Goal: Task Accomplishment & Management: Manage account settings

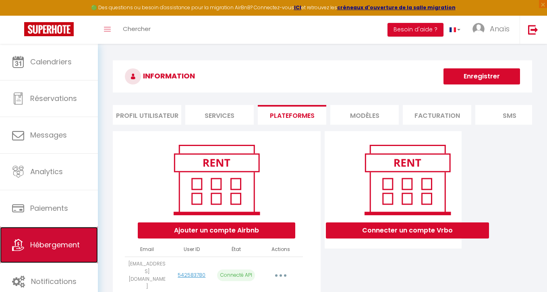
scroll to position [568, 0]
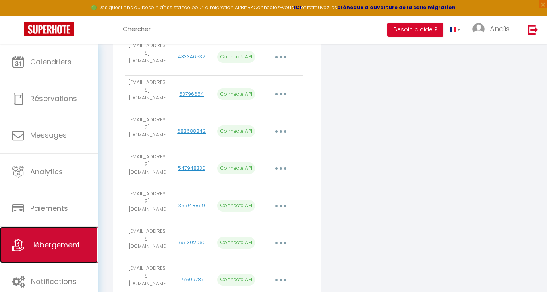
click at [45, 255] on link "Hébergement" at bounding box center [49, 245] width 98 height 36
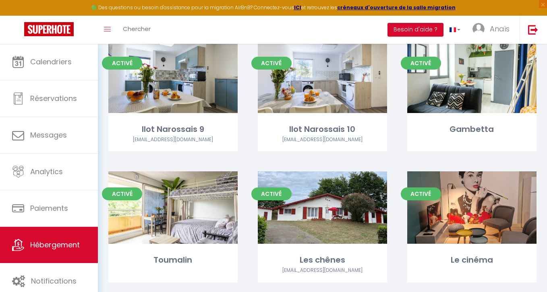
scroll to position [243, 0]
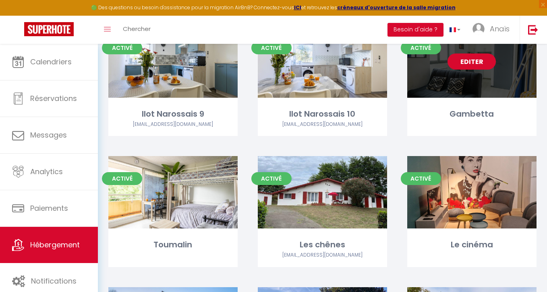
click at [471, 64] on link "Editer" at bounding box center [471, 62] width 48 height 16
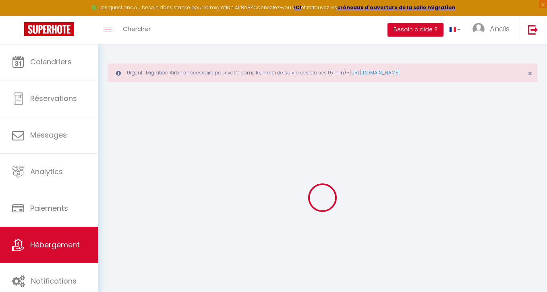
select select "+ 20 %"
select select "+ 30 %"
select select "+ 10 %"
checkbox input "false"
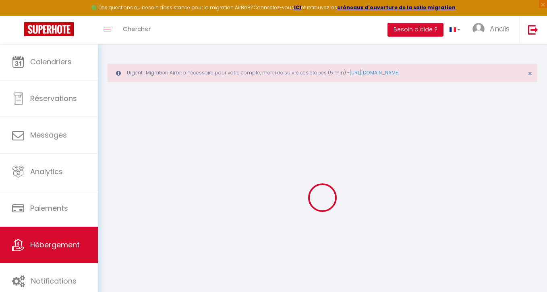
checkbox input "false"
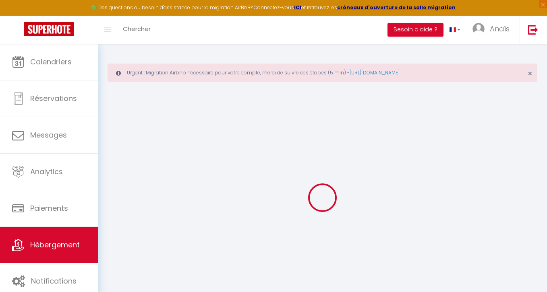
checkbox input "false"
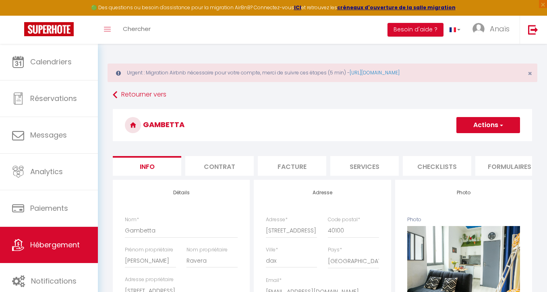
click at [374, 169] on li "Services" at bounding box center [364, 166] width 68 height 20
select select
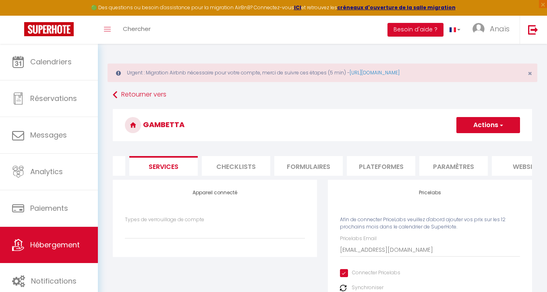
scroll to position [0, 306]
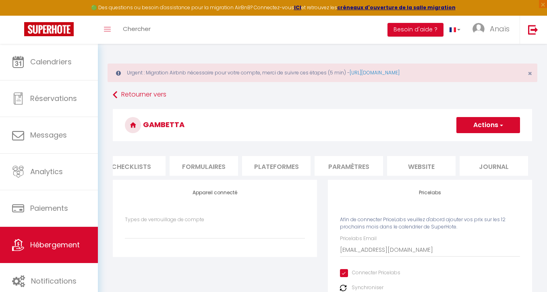
click at [283, 165] on li "Plateformes" at bounding box center [276, 166] width 68 height 20
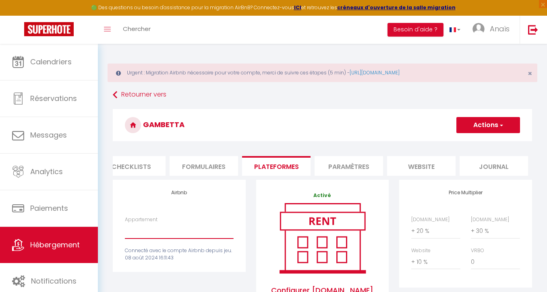
click at [198, 236] on select "La villa, piscine, billard, brasero, fibre - [EMAIL_ADDRESS][DOMAIN_NAME] Grand…" at bounding box center [179, 230] width 108 height 15
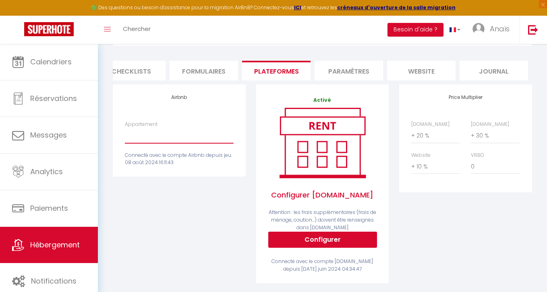
scroll to position [97, 0]
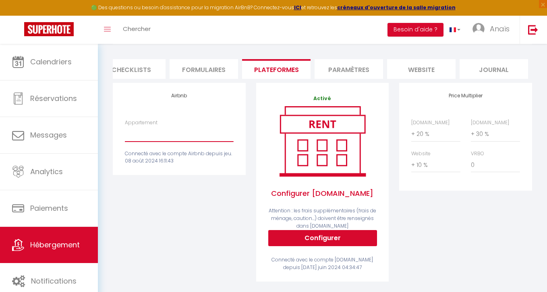
click at [176, 136] on select "La villa, piscine, billard, brasero, fibre - [EMAIL_ADDRESS][DOMAIN_NAME] Grand…" at bounding box center [179, 133] width 108 height 15
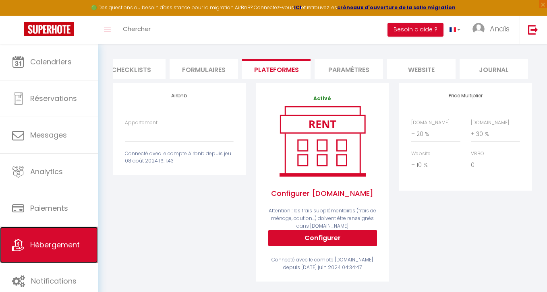
click at [77, 242] on span "Hébergement" at bounding box center [55, 245] width 50 height 10
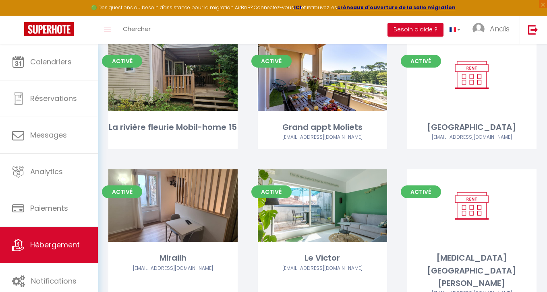
scroll to position [1439, 0]
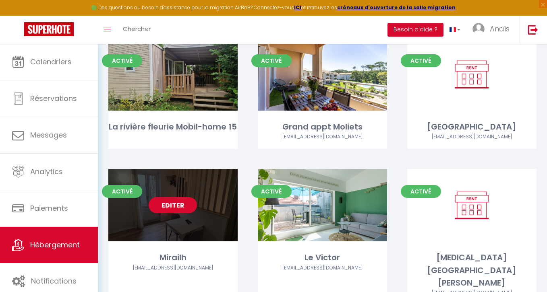
click at [178, 207] on link "Editer" at bounding box center [173, 205] width 48 height 16
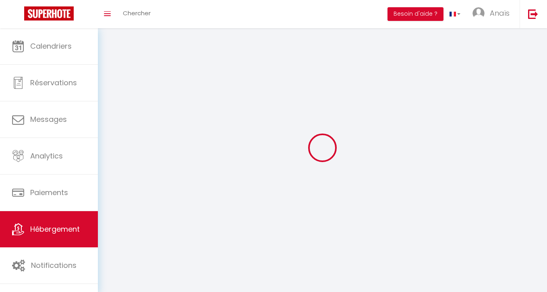
select select
select select "28"
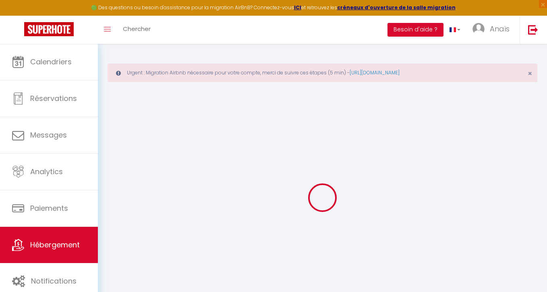
select select
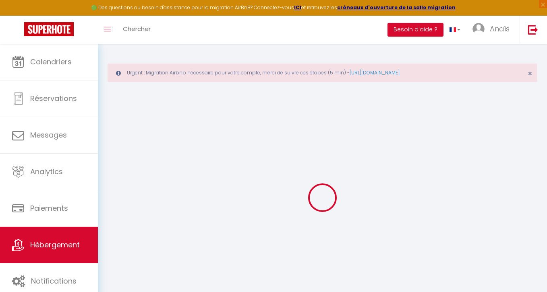
select select
checkbox input "false"
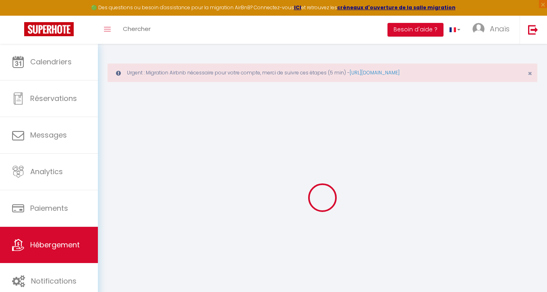
select select
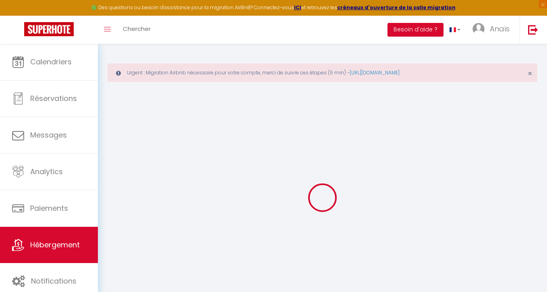
select select
checkbox input "false"
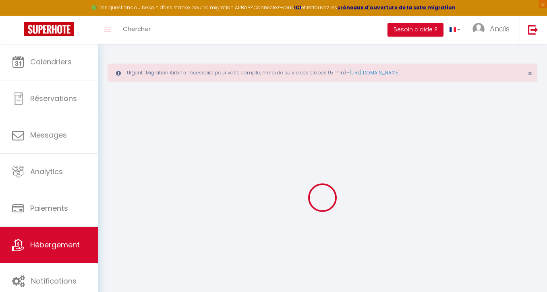
checkbox input "false"
select select
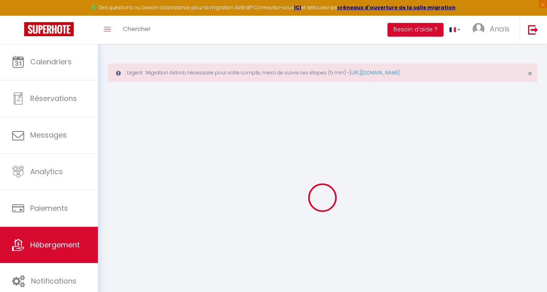
select select
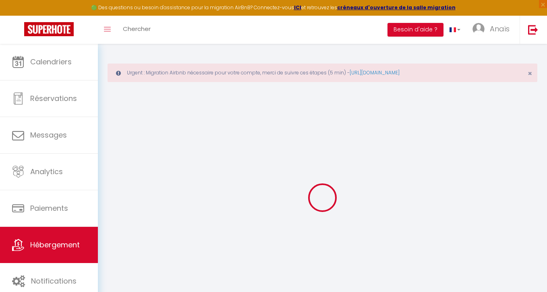
checkbox input "false"
select select
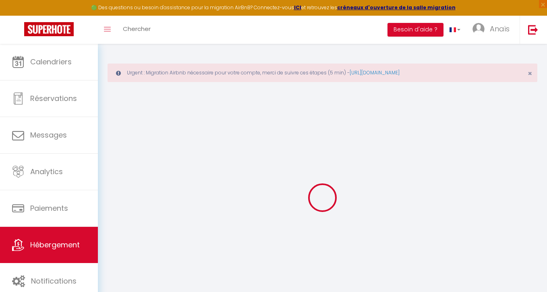
select select
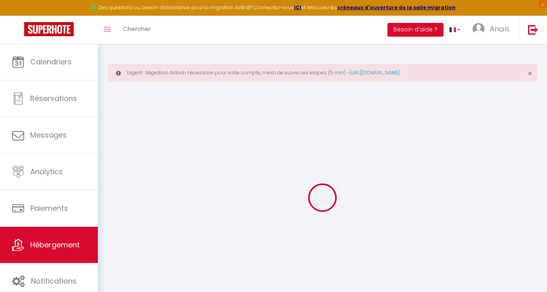
select select
checkbox input "false"
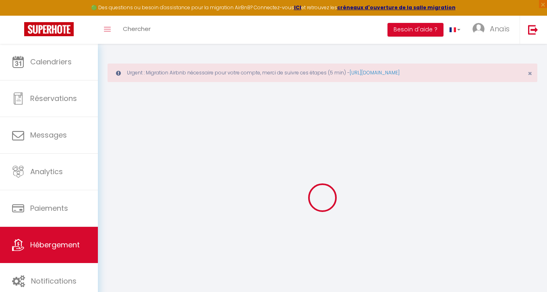
checkbox input "false"
select select
type input "Mirailh"
type input "Digo"
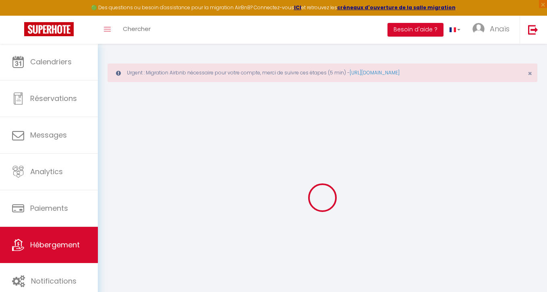
type input "[PERSON_NAME] [PERSON_NAME]"
type input "[STREET_ADDRESS]"
type input "40100"
type input "DAX"
select select "2"
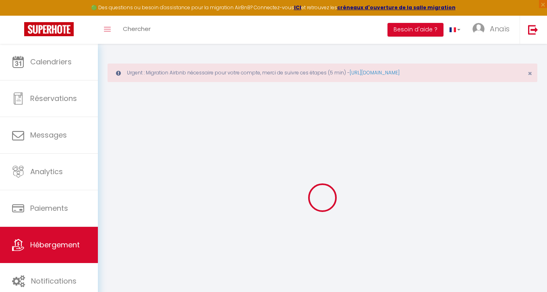
select select "0"
type input "35"
type input "40"
type input "5"
type input "2.3"
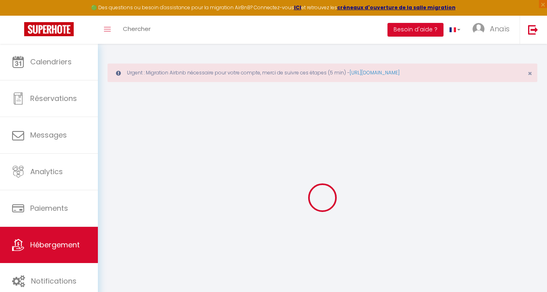
type input "200"
select select
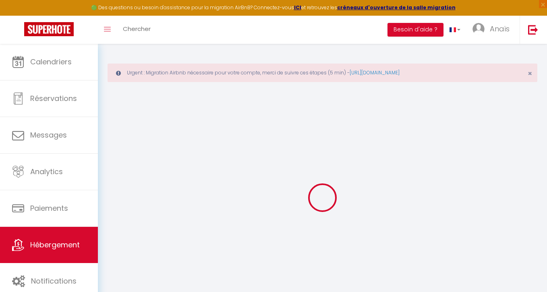
select select
type input "[STREET_ADDRESS]"
type input "40100"
type input "DAX"
type input "[EMAIL_ADDRESS][DOMAIN_NAME]"
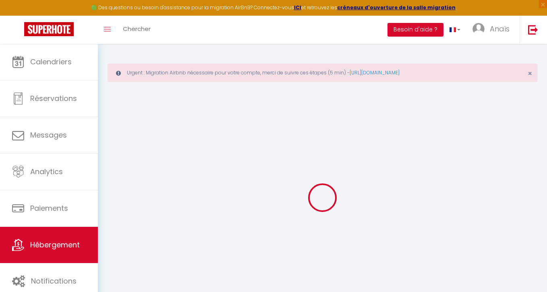
select select "14798"
checkbox input "false"
checkbox input "true"
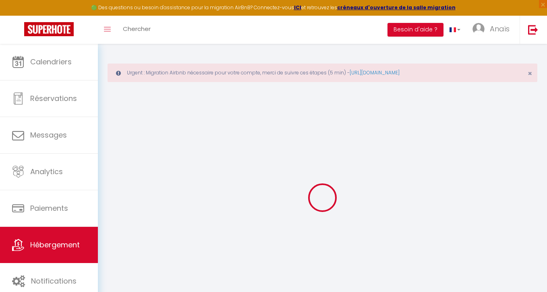
radio input "true"
type input "25"
type input "0"
select select
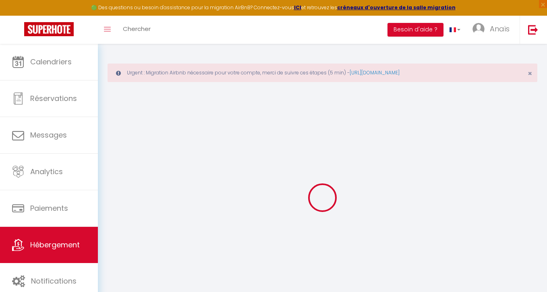
select select
checkbox input "false"
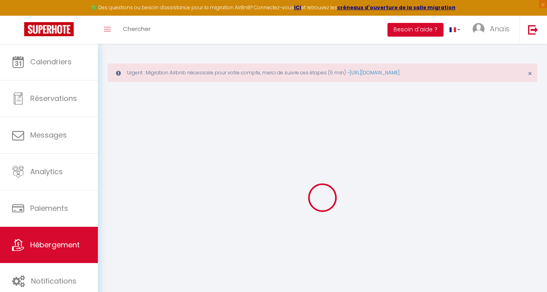
checkbox input "true"
select select
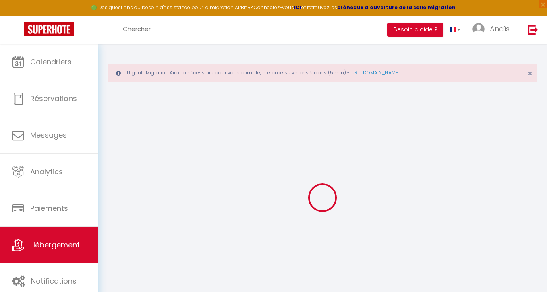
select select
checkbox input "false"
checkbox input "true"
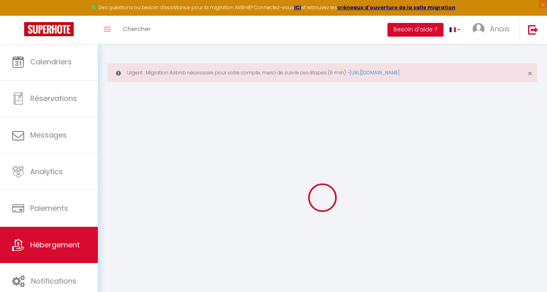
checkbox input "true"
checkbox input "false"
checkbox input "true"
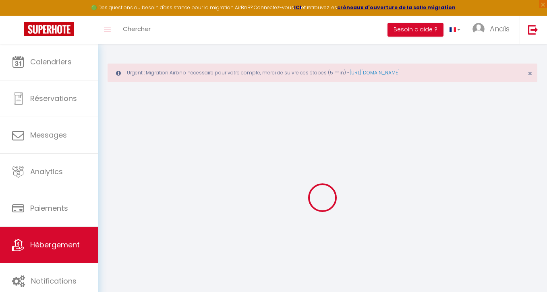
checkbox input "true"
select select "+ 20 %"
select select "+ 30 %"
checkbox input "false"
checkbox input "true"
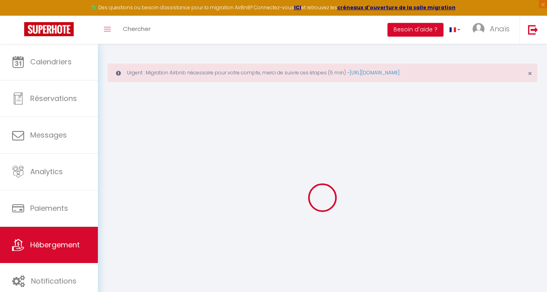
checkbox input "true"
checkbox input "false"
checkbox input "true"
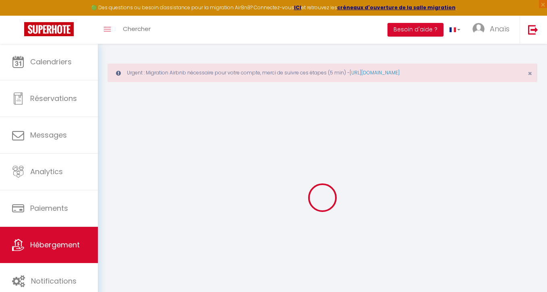
checkbox input "true"
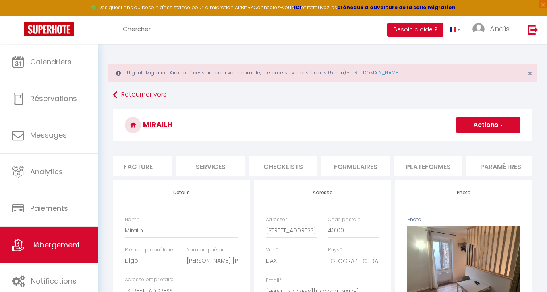
scroll to position [0, 243]
click at [324, 163] on li "Plateformes" at bounding box center [338, 166] width 68 height 20
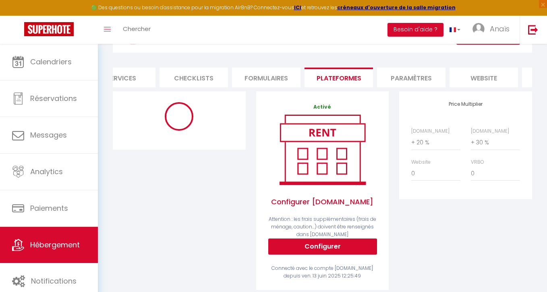
scroll to position [88, 0]
select select "365"
select select "EUR"
select select
select select "16888-1441264855086577600"
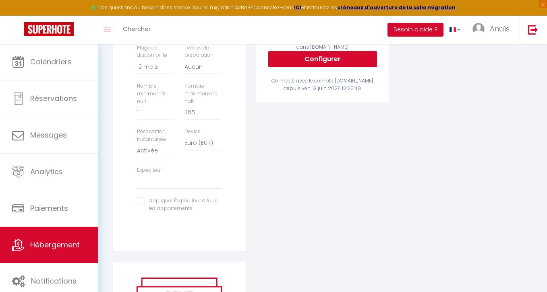
scroll to position [277, 0]
click at [172, 182] on select "[EMAIL_ADDRESS][DOMAIN_NAME] [EMAIL_ADDRESS][DOMAIN_NAME] [EMAIL_ADDRESS][PERSO…" at bounding box center [179, 180] width 84 height 15
select select "5867"
click at [137, 173] on select "[EMAIL_ADDRESS][DOMAIN_NAME] [EMAIL_ADDRESS][DOMAIN_NAME] [EMAIL_ADDRESS][PERSO…" at bounding box center [179, 180] width 84 height 15
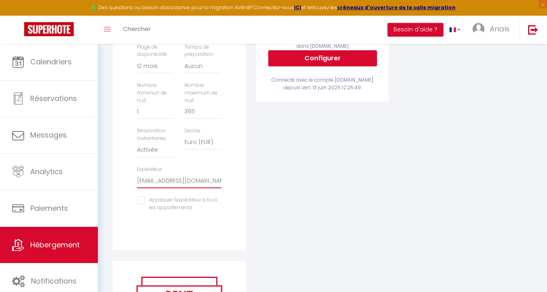
scroll to position [308, 0]
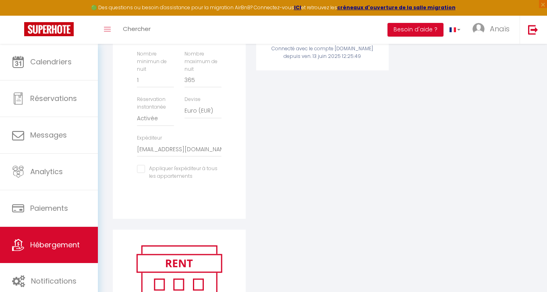
click at [140, 167] on input "checkbox" at bounding box center [179, 169] width 84 height 8
checkbox input "true"
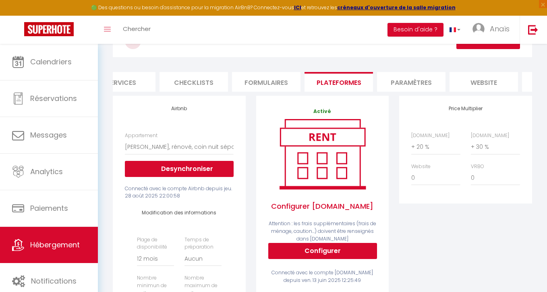
scroll to position [0, 0]
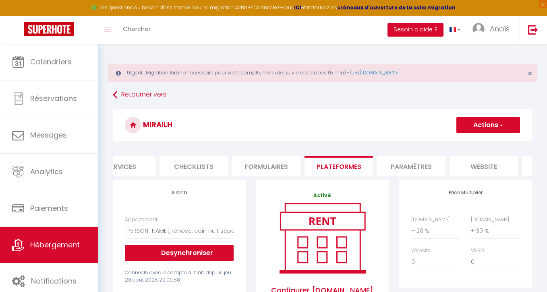
click at [479, 125] on button "Actions" at bounding box center [488, 125] width 64 height 16
click at [469, 146] on link "Enregistrer" at bounding box center [488, 143] width 64 height 10
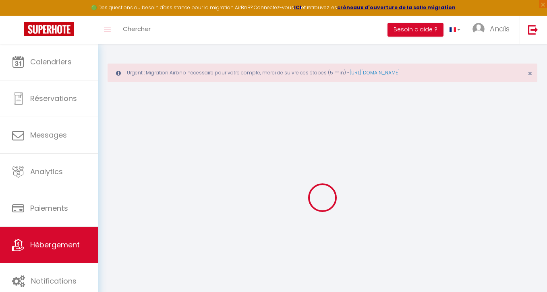
select select "365"
select select "EUR"
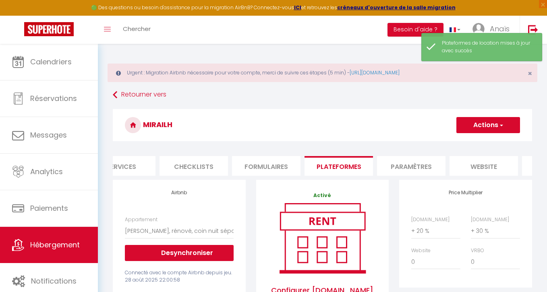
click at [484, 116] on h3 "Mirailh" at bounding box center [322, 125] width 419 height 32
click at [479, 126] on button "Actions" at bounding box center [488, 125] width 64 height 16
click at [473, 143] on link "Enregistrer" at bounding box center [488, 143] width 64 height 10
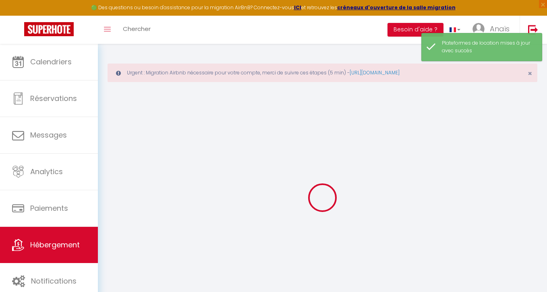
select select "365"
select select "EUR"
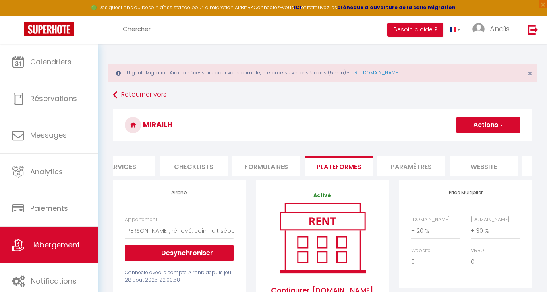
click at [470, 130] on button "Actions" at bounding box center [488, 125] width 64 height 16
click at [465, 145] on link "Enregistrer" at bounding box center [488, 143] width 64 height 10
select select "365"
select select "EUR"
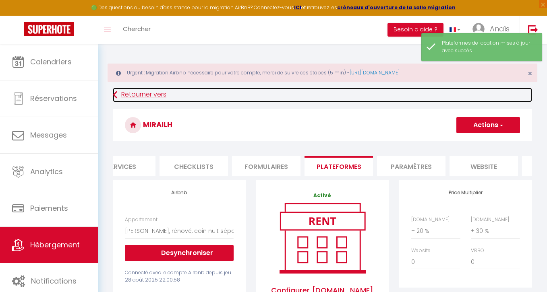
click at [122, 95] on link "Retourner vers" at bounding box center [322, 95] width 419 height 14
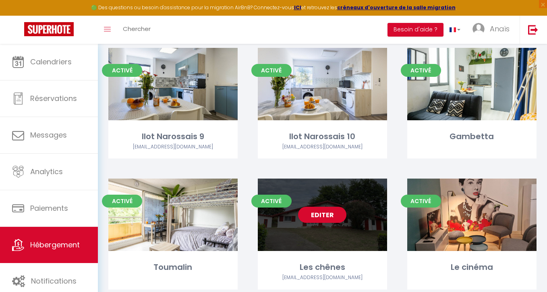
scroll to position [194, 0]
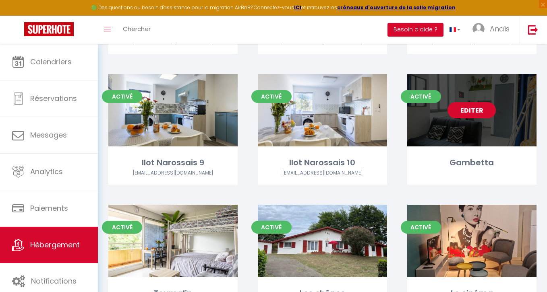
click at [476, 108] on link "Editer" at bounding box center [471, 110] width 48 height 16
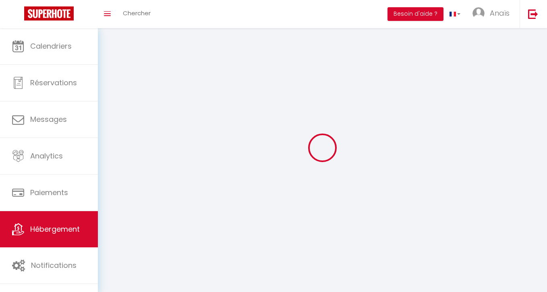
select select "1"
select select
select select "28"
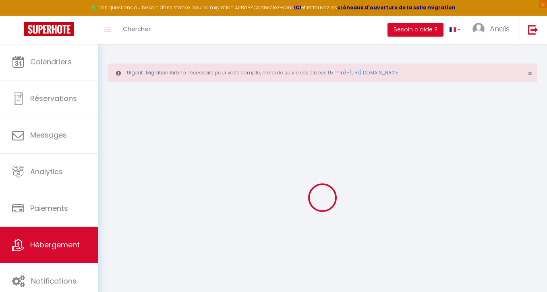
select select
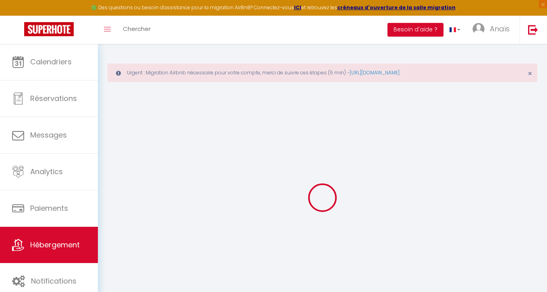
select select
checkbox input "false"
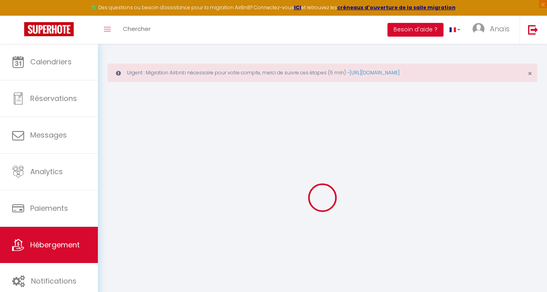
select select
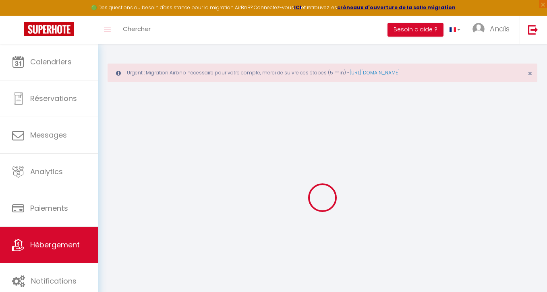
select select
checkbox input "false"
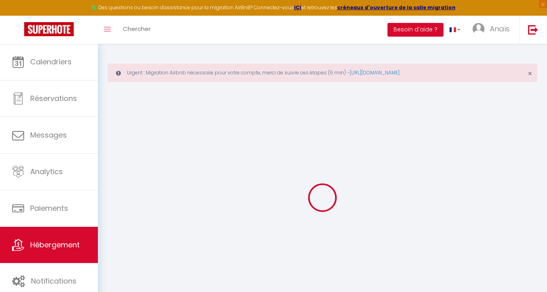
checkbox input "false"
select select
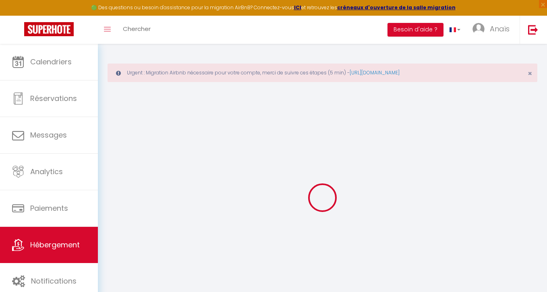
select select
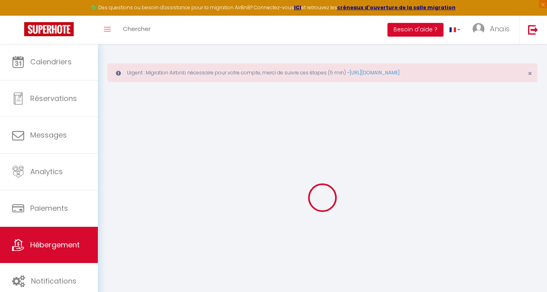
checkbox input "false"
select select
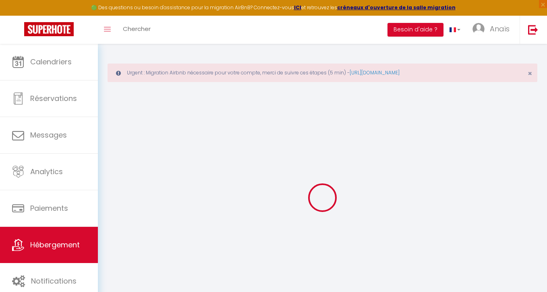
select select
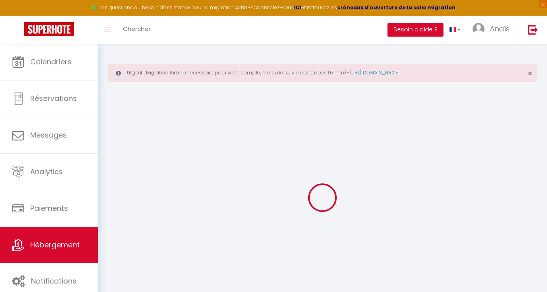
select select
checkbox input "false"
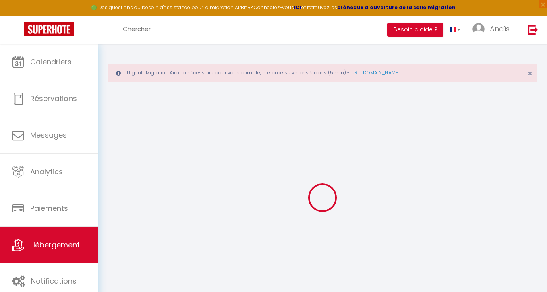
checkbox input "false"
select select
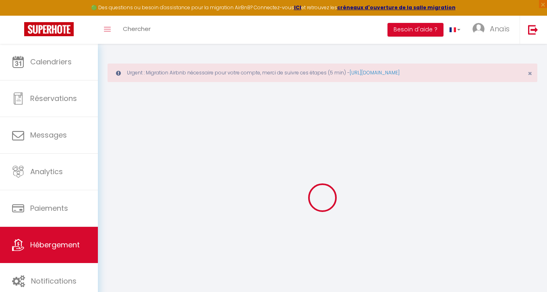
select select
checkbox input "false"
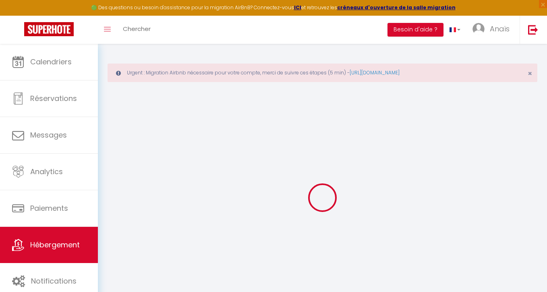
checkbox input "false"
select select
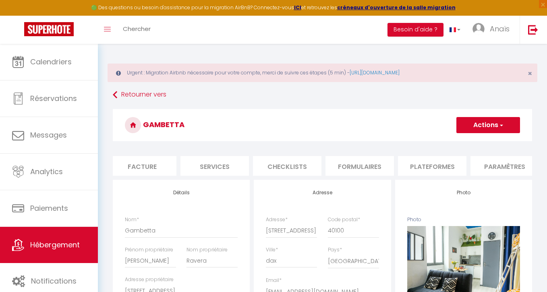
scroll to position [0, 286]
click at [237, 166] on li "Formulaires" at bounding box center [223, 166] width 68 height 20
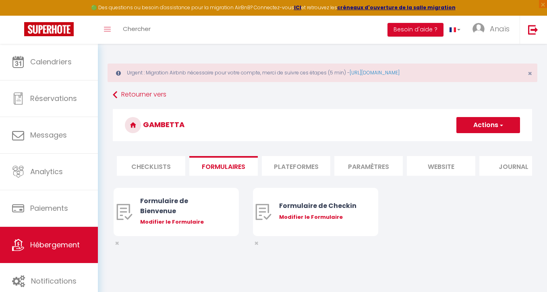
click at [286, 161] on li "Plateformes" at bounding box center [296, 166] width 68 height 20
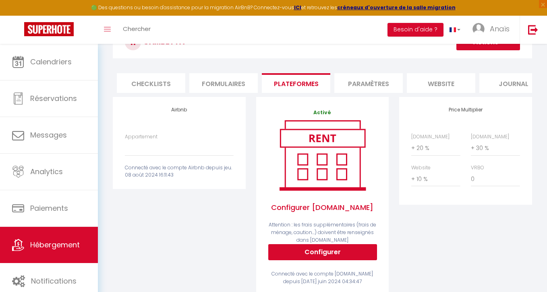
scroll to position [98, 0]
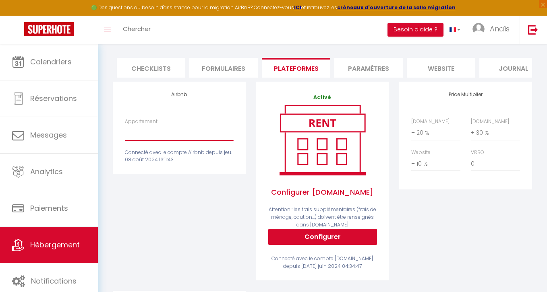
click at [189, 127] on select "La villa, piscine, billard, brasero, fibre - [EMAIL_ADDRESS][DOMAIN_NAME] Grand…" at bounding box center [179, 132] width 108 height 15
